Goal: Find specific fact: Find specific fact

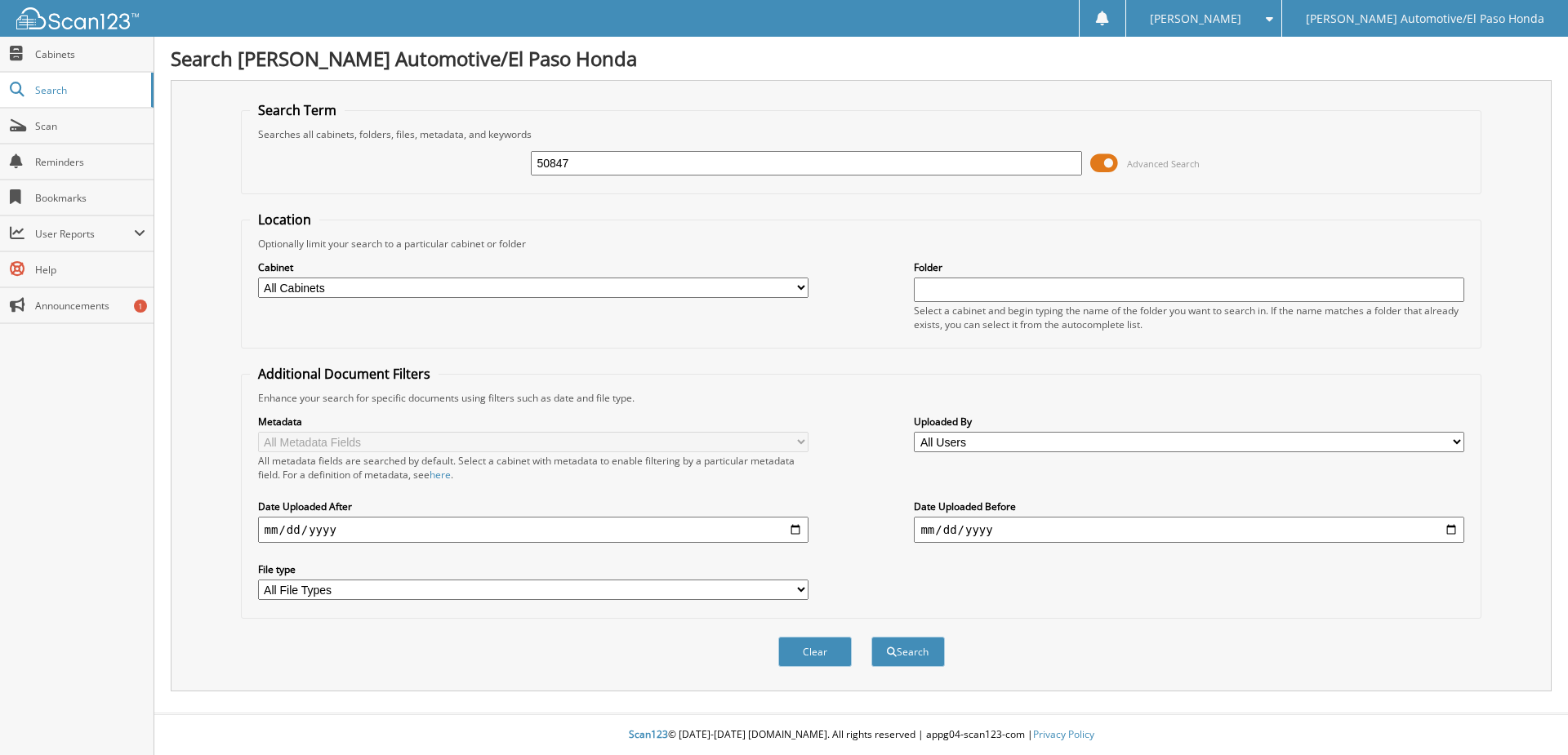
type input "50847"
click at [871, 637] on button "Search" at bounding box center [908, 652] width 73 height 30
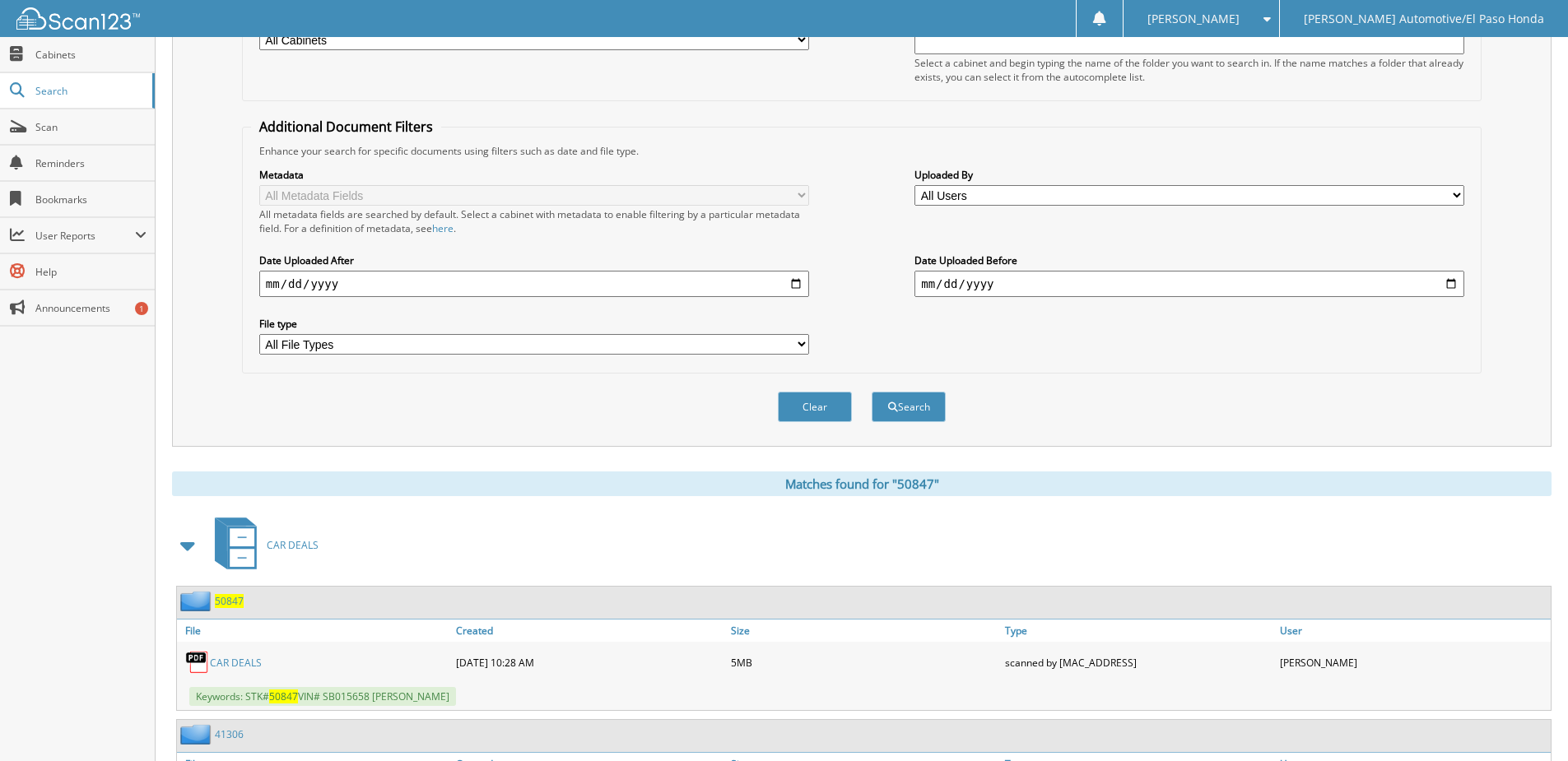
scroll to position [452, 0]
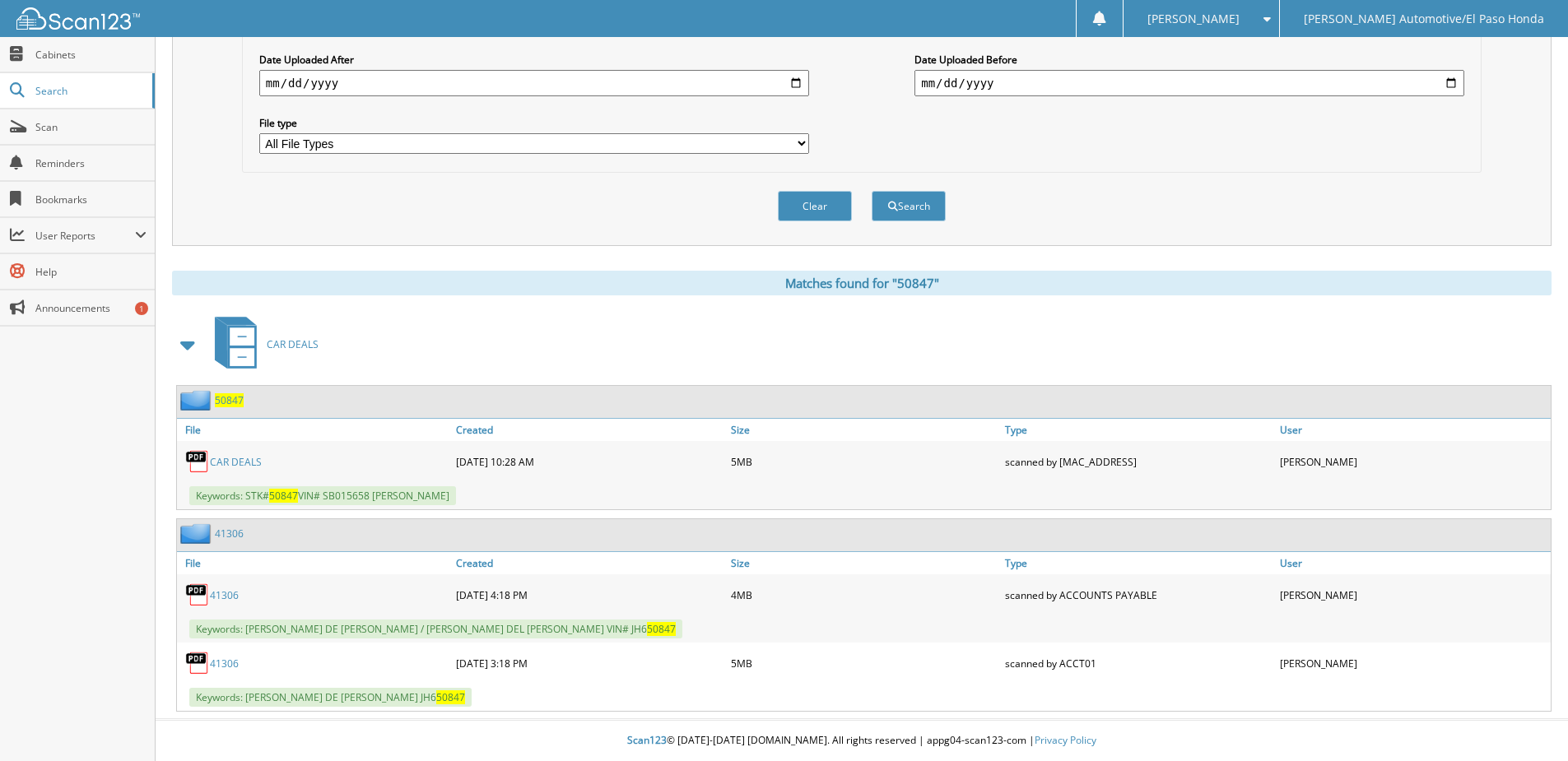
click at [247, 462] on link "CAR DEALS" at bounding box center [236, 461] width 51 height 14
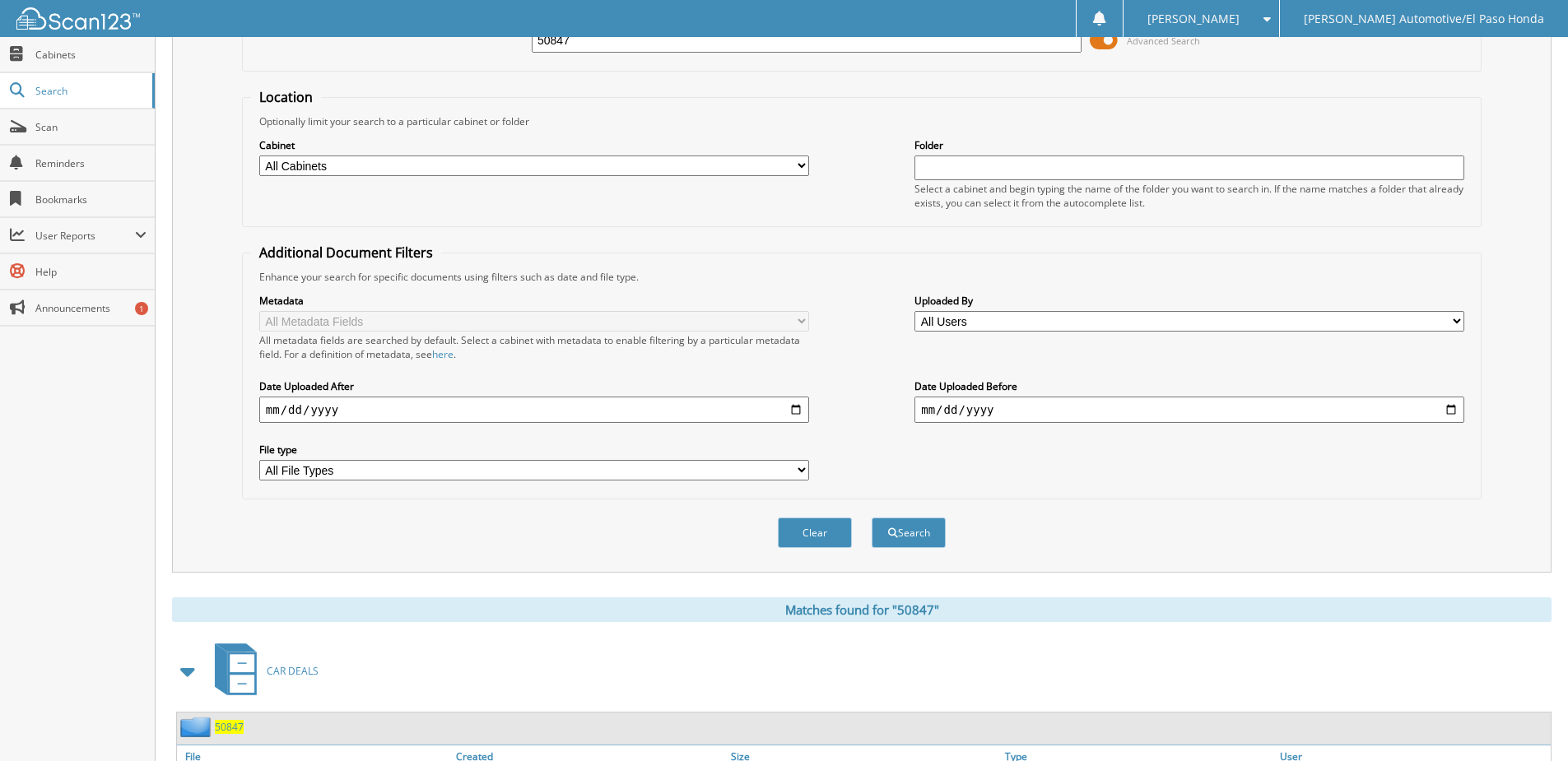
scroll to position [123, 0]
